Goal: Navigation & Orientation: Find specific page/section

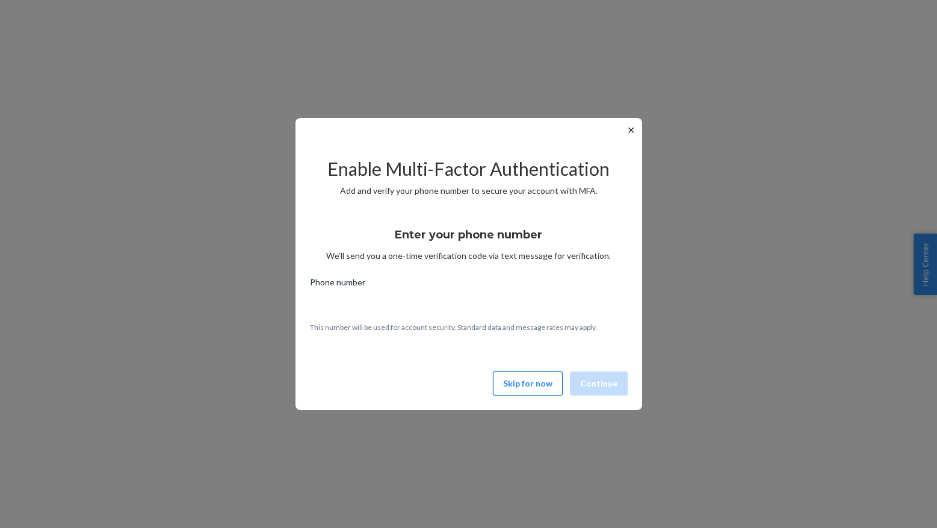
click at [532, 392] on button "Skip for now" at bounding box center [528, 383] width 70 height 24
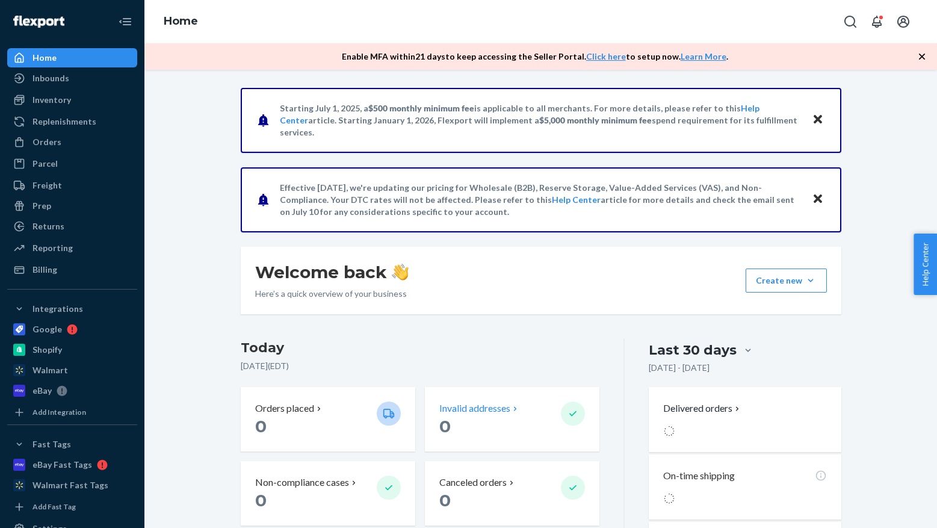
click at [531, 388] on div "Invalid addresses 0" at bounding box center [512, 419] width 175 height 64
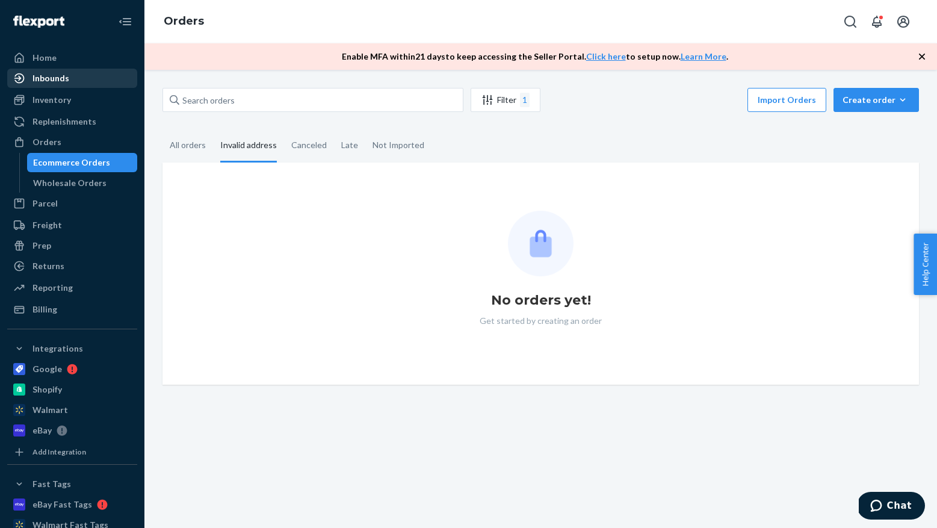
click at [76, 82] on div "Inbounds" at bounding box center [72, 78] width 128 height 17
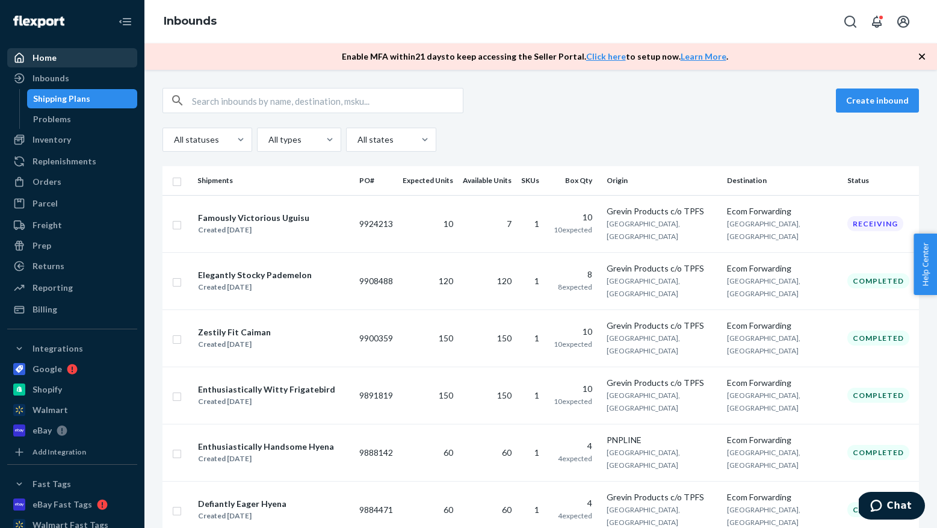
click at [55, 66] on link "Home" at bounding box center [72, 57] width 130 height 19
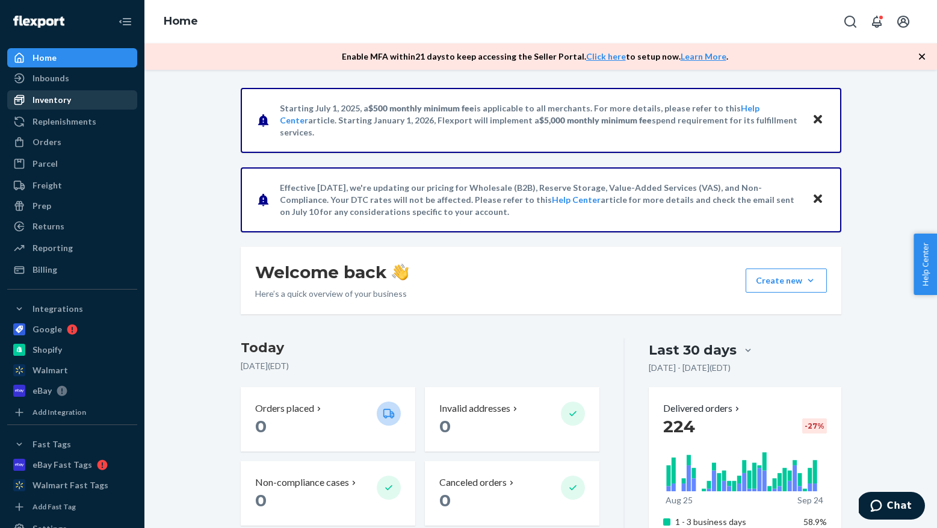
click at [59, 106] on div "Inventory" at bounding box center [72, 99] width 128 height 17
